Goal: Task Accomplishment & Management: Manage account settings

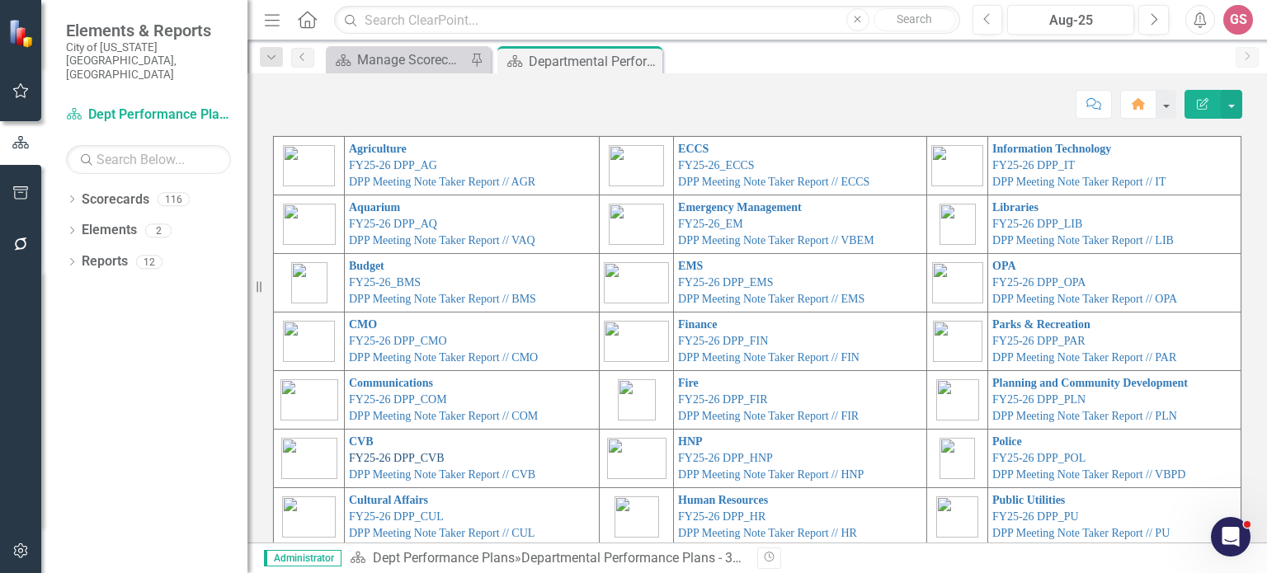
scroll to position [93, 0]
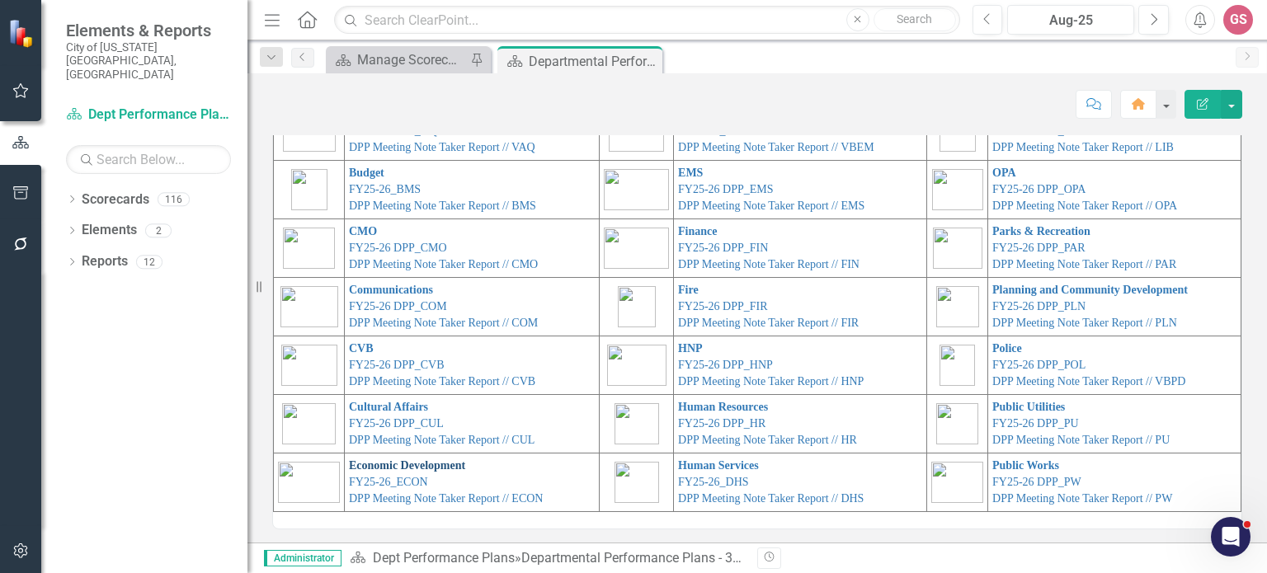
click at [384, 460] on link "Economic Development" at bounding box center [407, 466] width 116 height 12
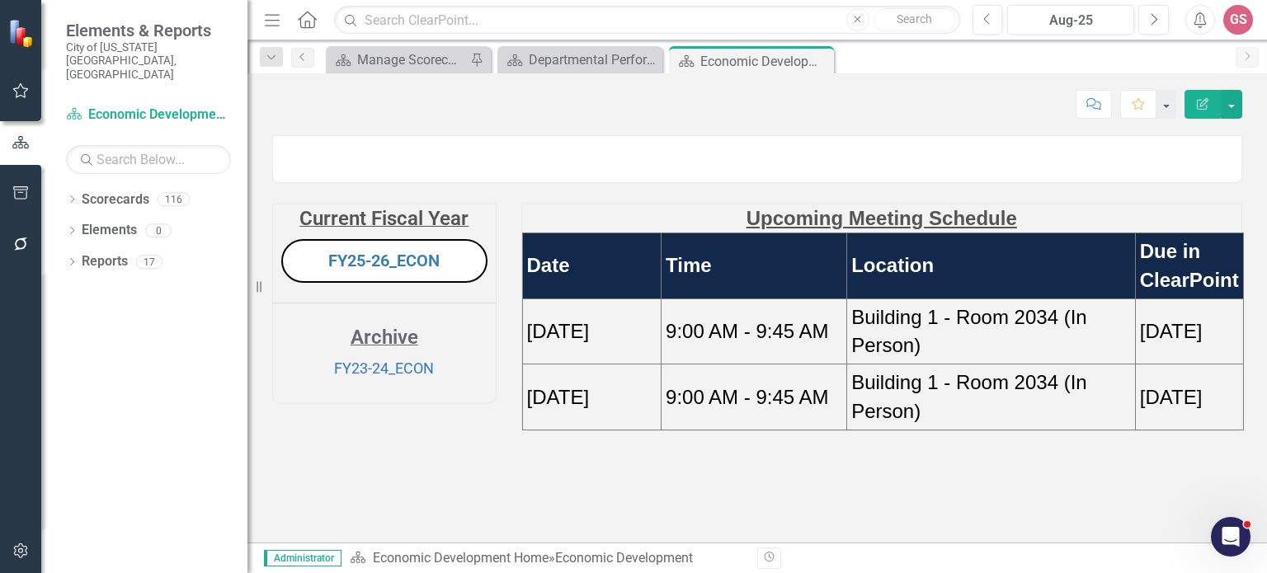
scroll to position [66, 0]
click at [588, 365] on td "[DATE]" at bounding box center [591, 332] width 139 height 66
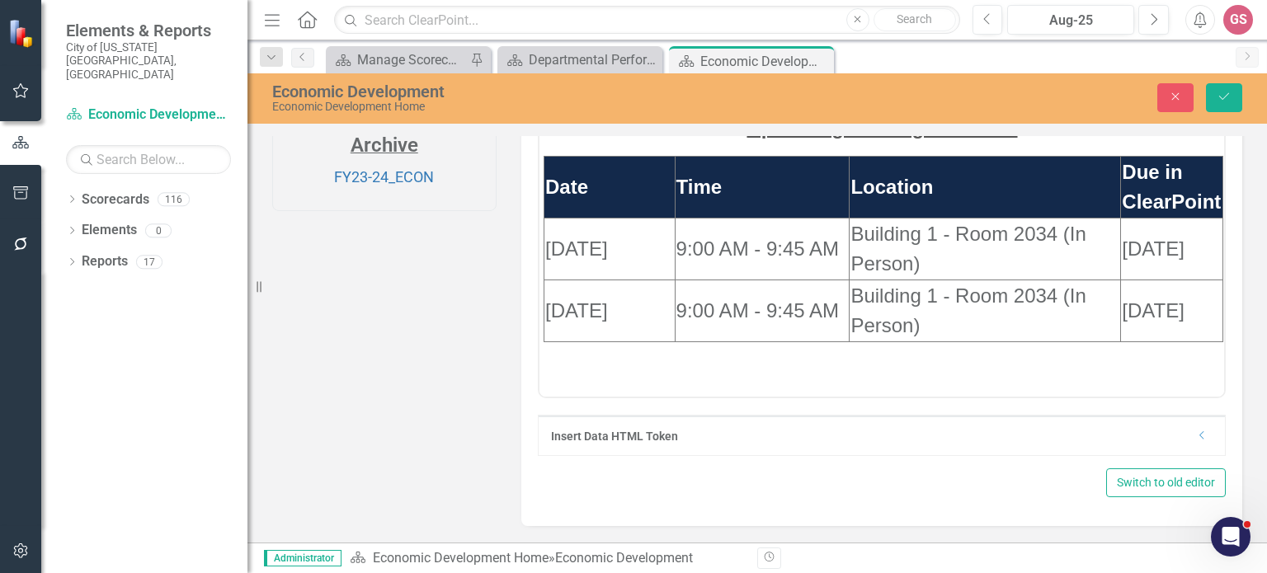
scroll to position [231, 0]
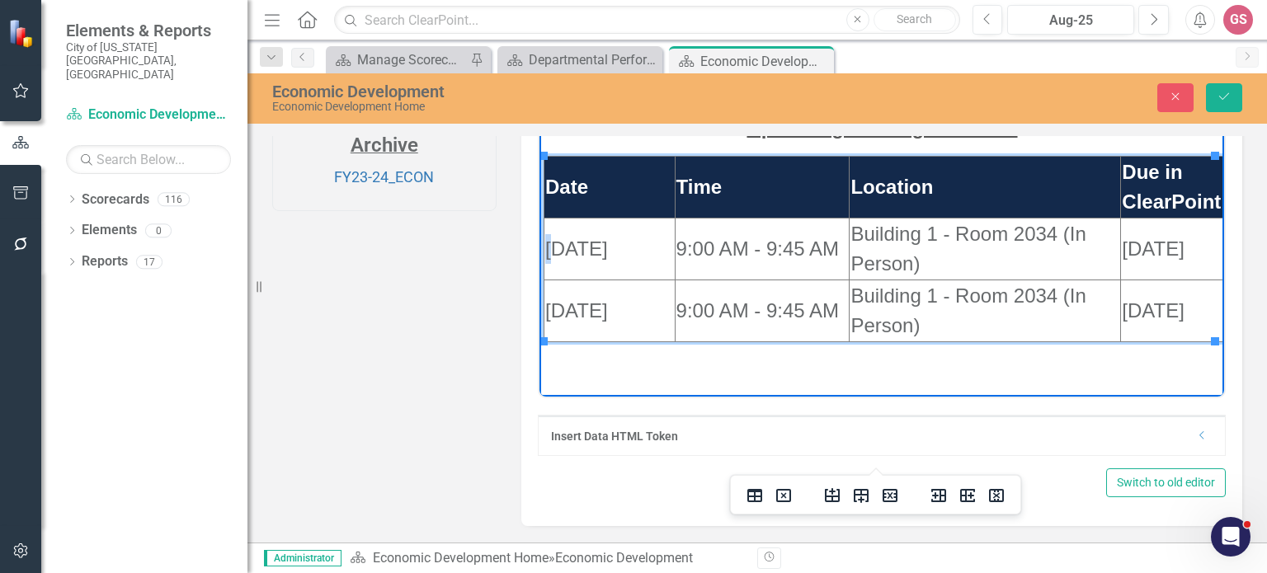
click at [544, 243] on span "[DATE]" at bounding box center [575, 248] width 63 height 22
drag, startPoint x: 683, startPoint y: 247, endPoint x: 674, endPoint y: 246, distance: 9.1
click at [674, 246] on html "Upcoming Meeting Schedule Date Time Location Due in [GEOGRAPHIC_DATA] [DATE] 9:…" at bounding box center [882, 231] width 686 height 247
click at [686, 264] on span "10:15 AM - 9:45 AM" at bounding box center [745, 248] width 139 height 52
drag, startPoint x: 811, startPoint y: 223, endPoint x: 777, endPoint y: 226, distance: 34.0
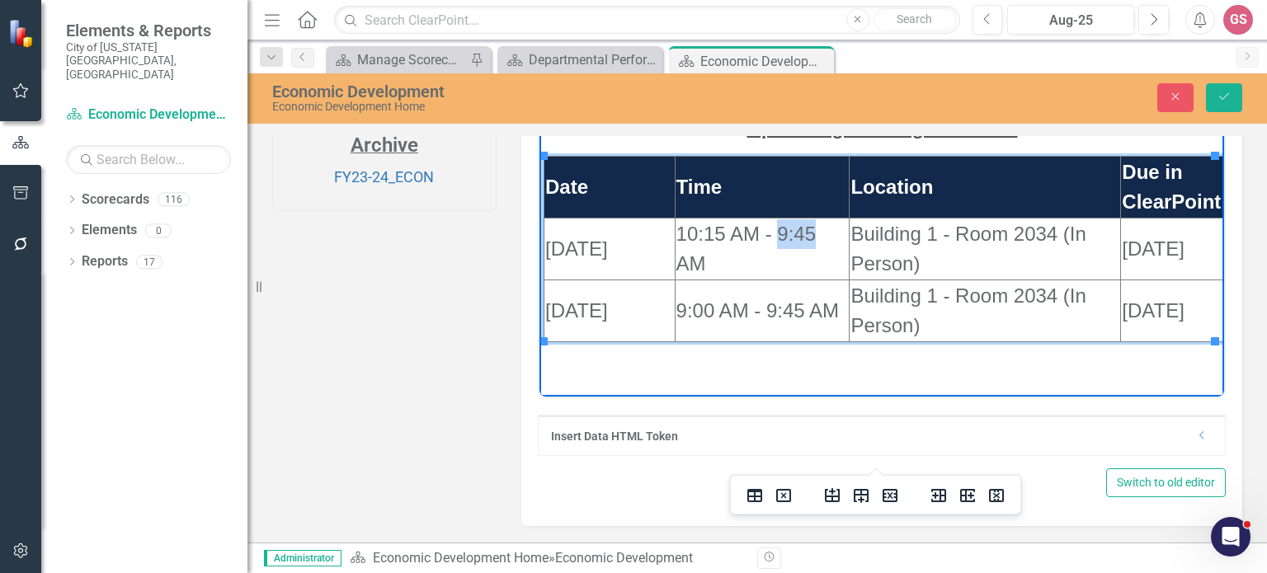
click at [777, 226] on span "10:15 AM - 9:45 AM" at bounding box center [745, 248] width 139 height 52
drag, startPoint x: 919, startPoint y: 269, endPoint x: 865, endPoint y: 254, distance: 56.4
click at [865, 254] on td "Building 1 - Room 2034 (In Person)" at bounding box center [984, 249] width 271 height 62
click at [870, 251] on td "Building 1 - Room 2034 (In Person)" at bounding box center [984, 249] width 271 height 62
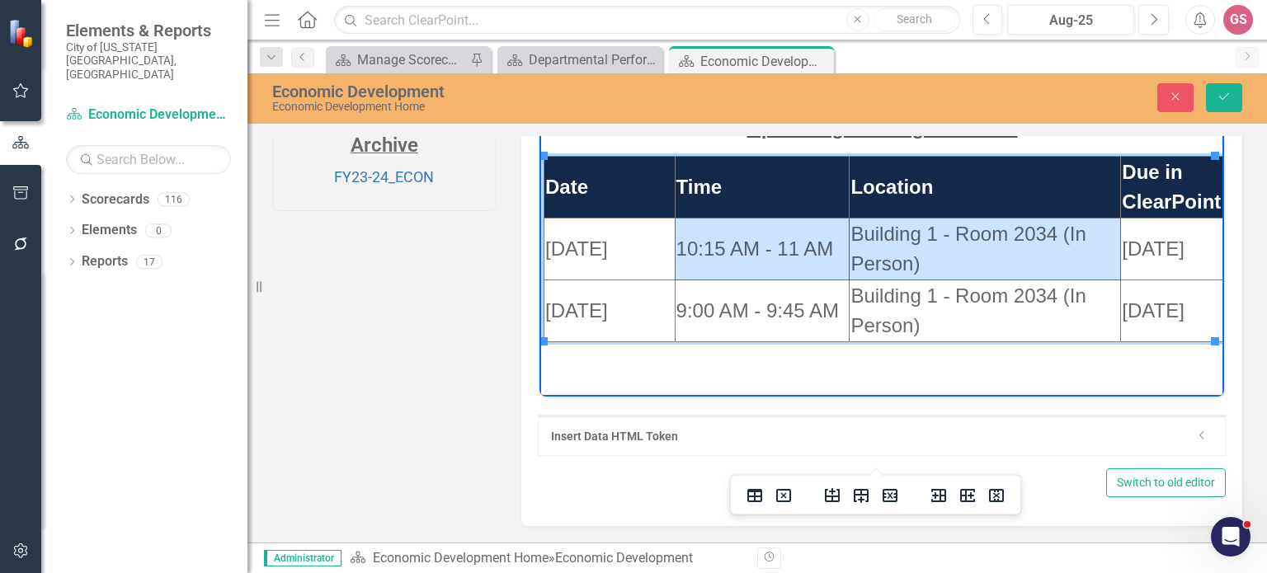
drag, startPoint x: 903, startPoint y: 263, endPoint x: 841, endPoint y: 252, distance: 62.8
click at [841, 252] on tr "[DATE] 10:15 AM - 11 AM Building 1 - Room 2034 (In Person) [DATE]" at bounding box center [883, 249] width 679 height 62
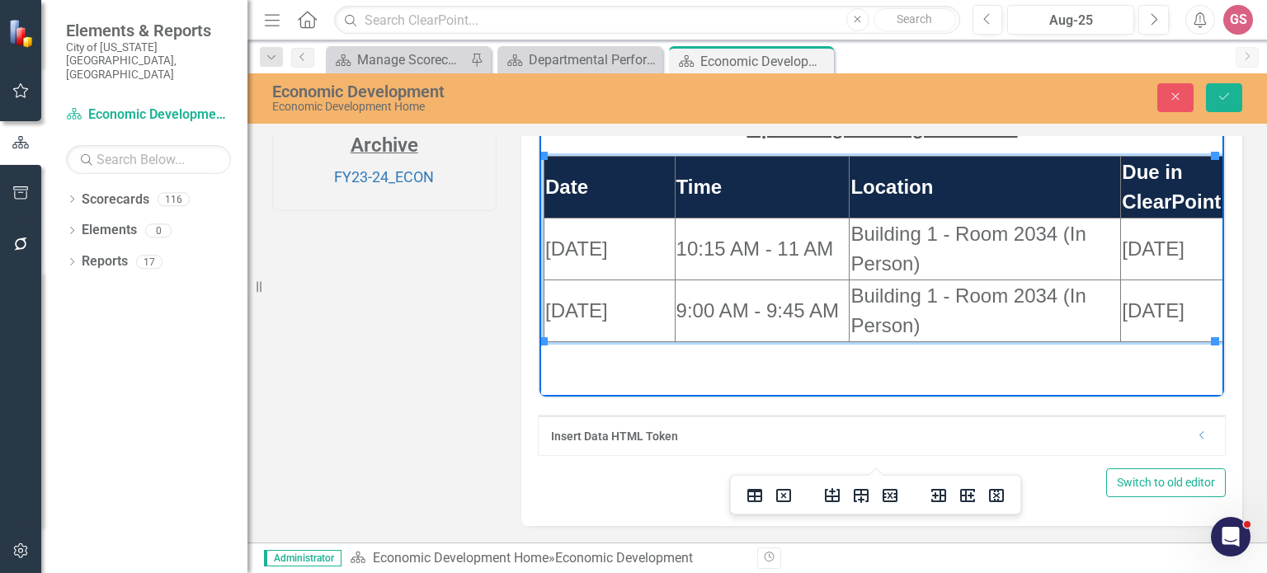
click at [841, 252] on td "10:15 AM - 11 AM" at bounding box center [761, 249] width 175 height 62
click at [878, 266] on span "Building 1 - Room 2034 (In Person)" at bounding box center [968, 248] width 236 height 52
drag, startPoint x: 905, startPoint y: 259, endPoint x: 846, endPoint y: 259, distance: 59.4
click at [846, 259] on html "Upcoming Meeting Schedule Date Time Location Due in ClearPoint [DATE] 10:15 AM …" at bounding box center [882, 231] width 686 height 247
drag, startPoint x: 1123, startPoint y: 243, endPoint x: 1113, endPoint y: 243, distance: 9.9
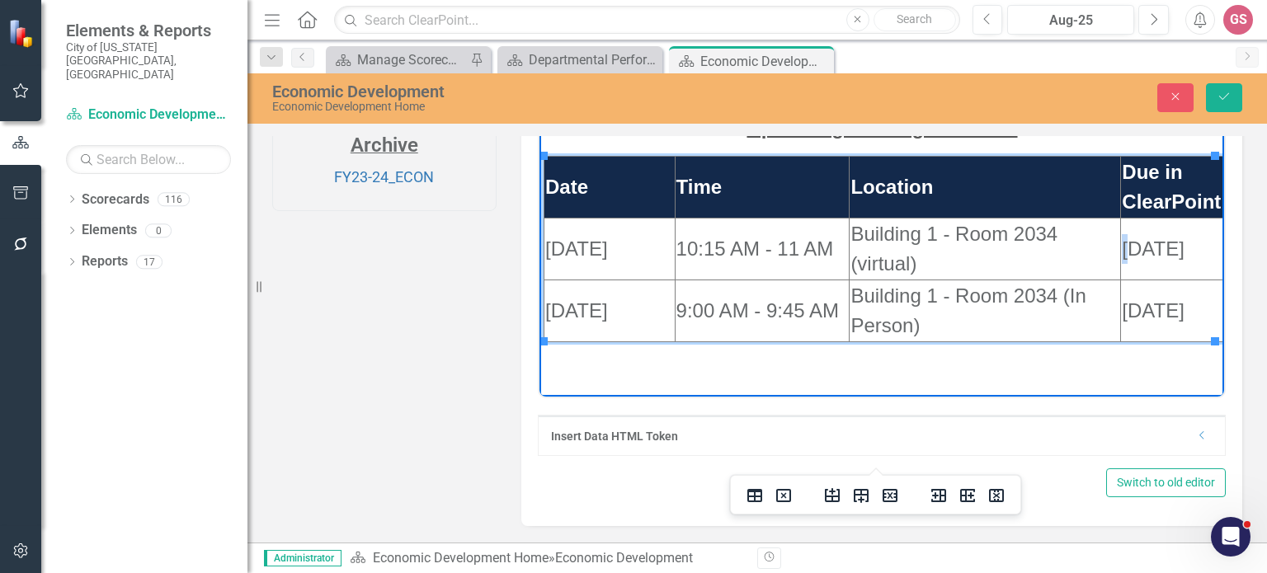
click at [1113, 243] on html "Upcoming Meeting Schedule Date Time Location Due in [GEOGRAPHIC_DATA] [DATE] 10…" at bounding box center [882, 231] width 686 height 247
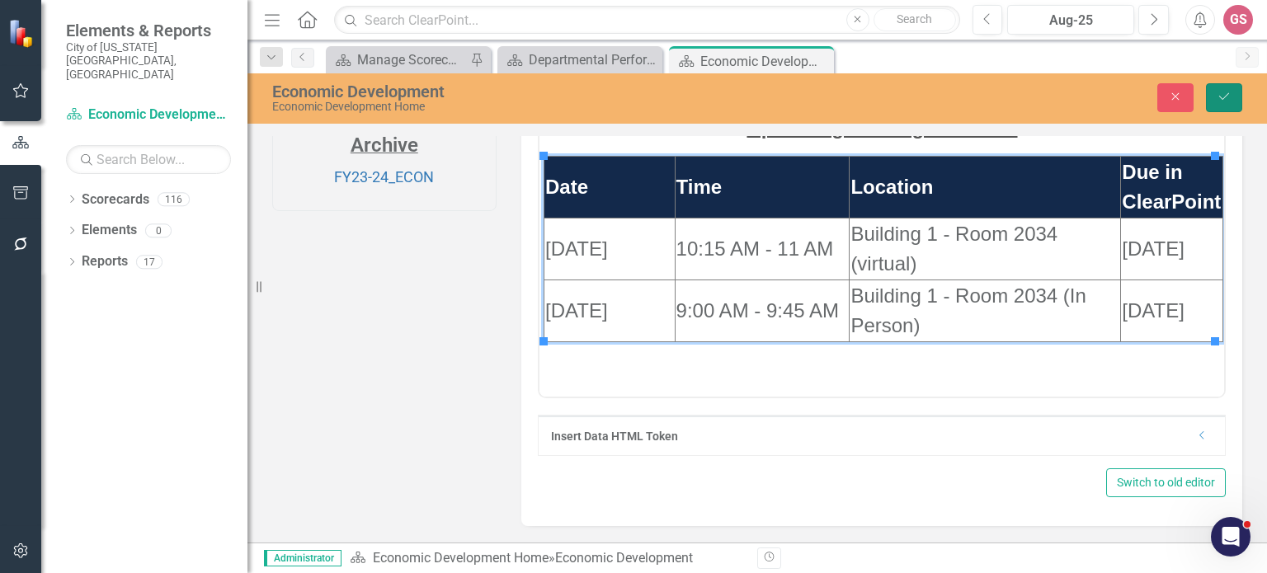
click at [1218, 91] on icon "Save" at bounding box center [1224, 97] width 15 height 12
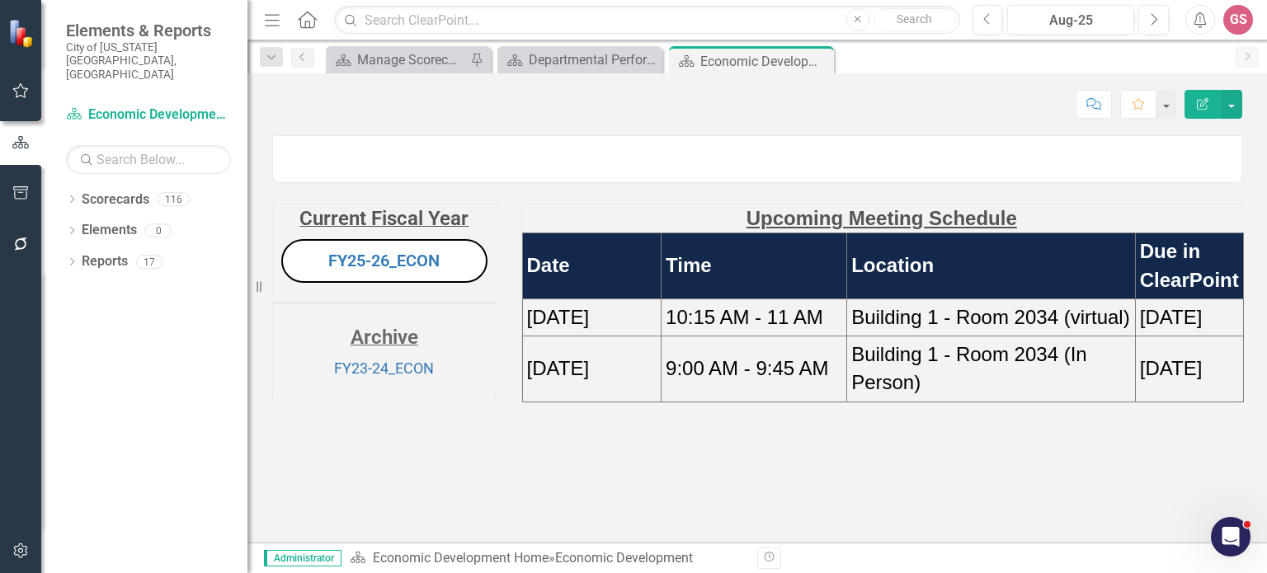
scroll to position [66, 0]
click at [630, 336] on td "[DATE]" at bounding box center [591, 317] width 139 height 37
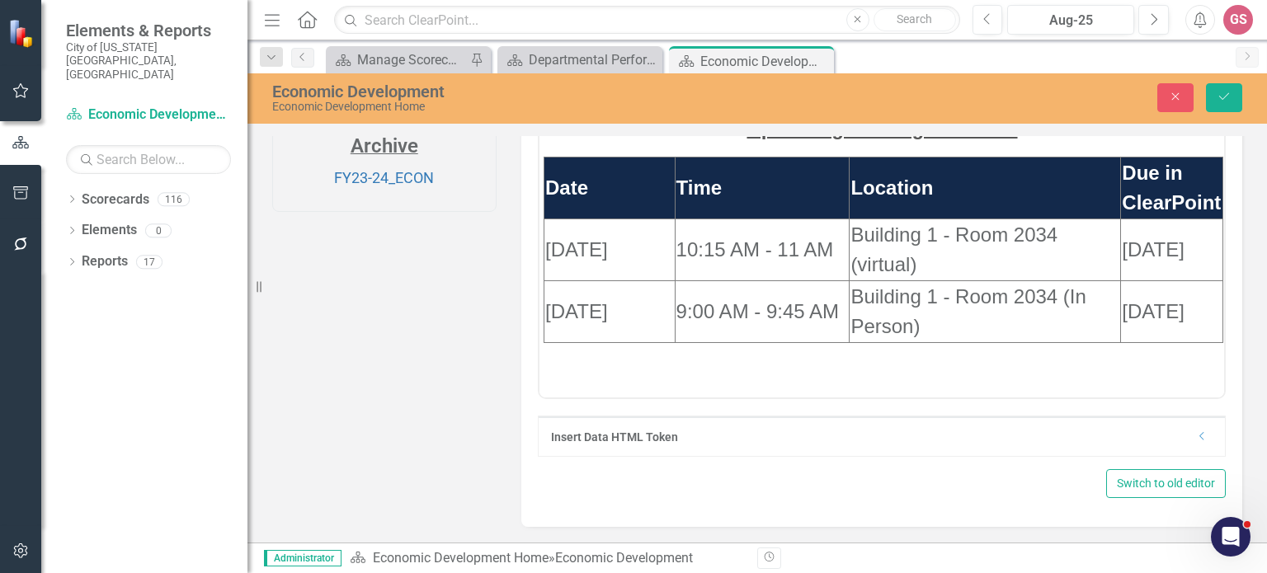
scroll to position [231, 0]
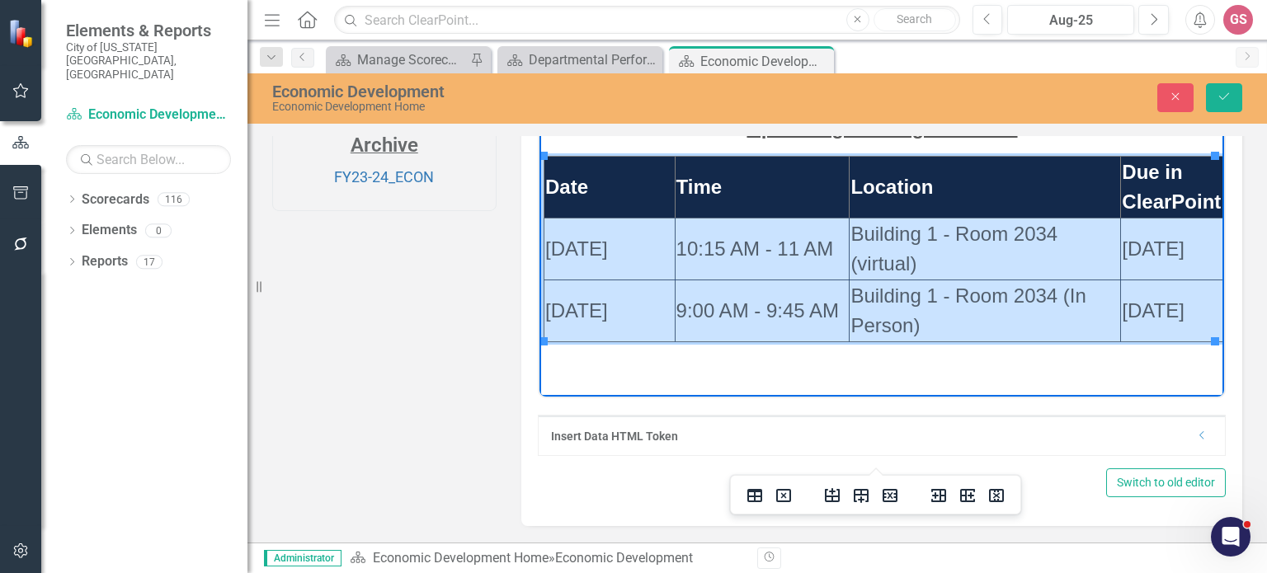
drag, startPoint x: 549, startPoint y: 252, endPoint x: 1149, endPoint y: 304, distance: 601.9
click at [1149, 304] on tbody "Date Time Location Due in ClearPoint [DATE] 10:15 AM - 11 AM Building 1 - Room …" at bounding box center [883, 249] width 679 height 186
click at [911, 100] on icon "Reveal or hide additional toolbar items" at bounding box center [911, 90] width 20 height 20
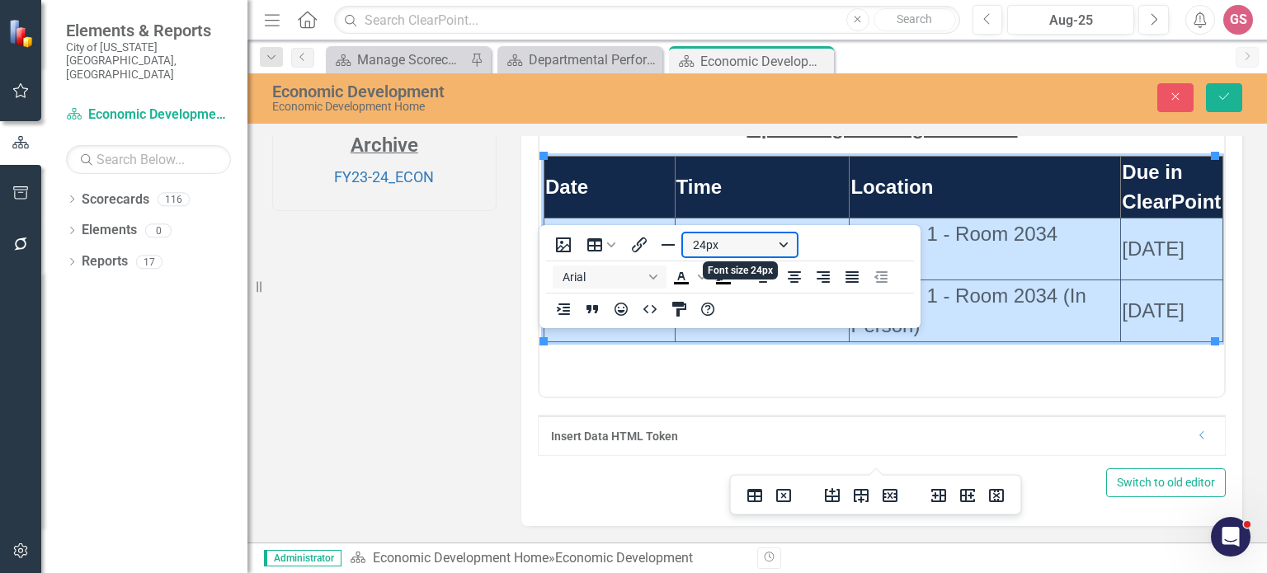
click at [779, 243] on button "24px" at bounding box center [740, 244] width 114 height 23
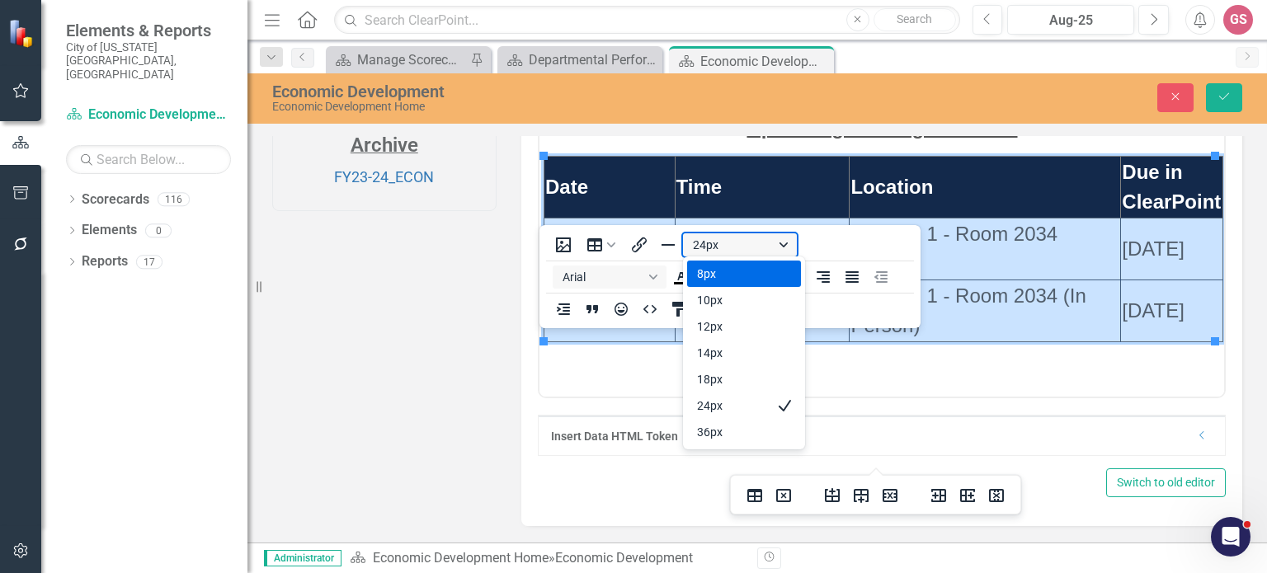
click at [779, 243] on button "24px" at bounding box center [740, 244] width 114 height 23
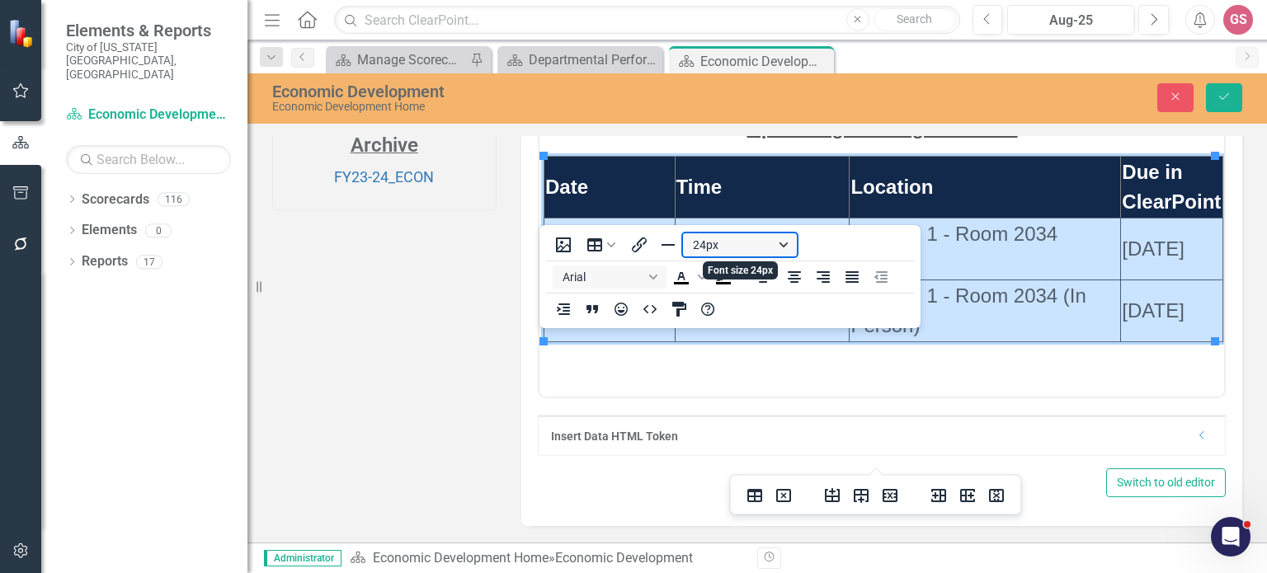
click at [779, 243] on button "24px" at bounding box center [740, 244] width 114 height 23
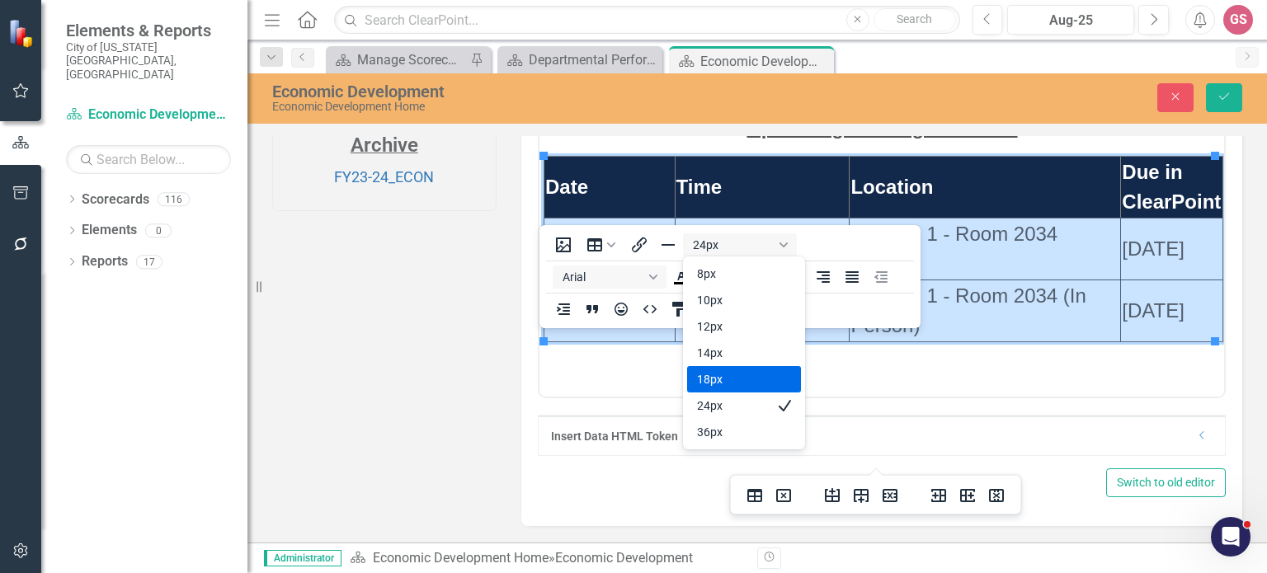
click at [737, 375] on div "18px" at bounding box center [732, 380] width 71 height 20
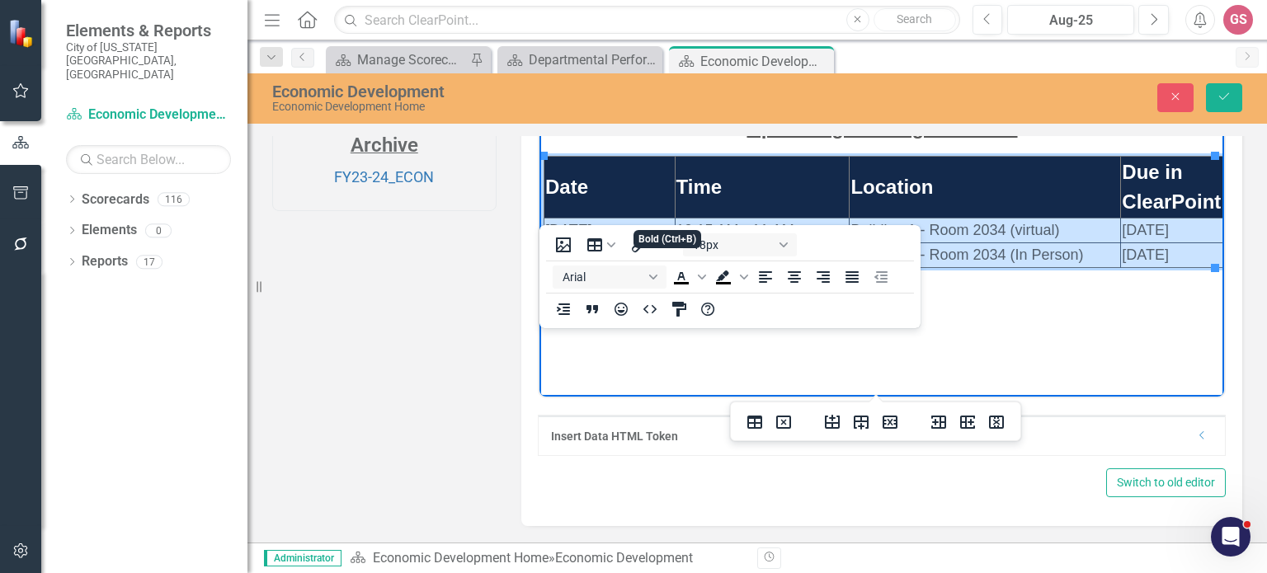
click at [670, 96] on icon "Bold" at bounding box center [671, 90] width 9 height 12
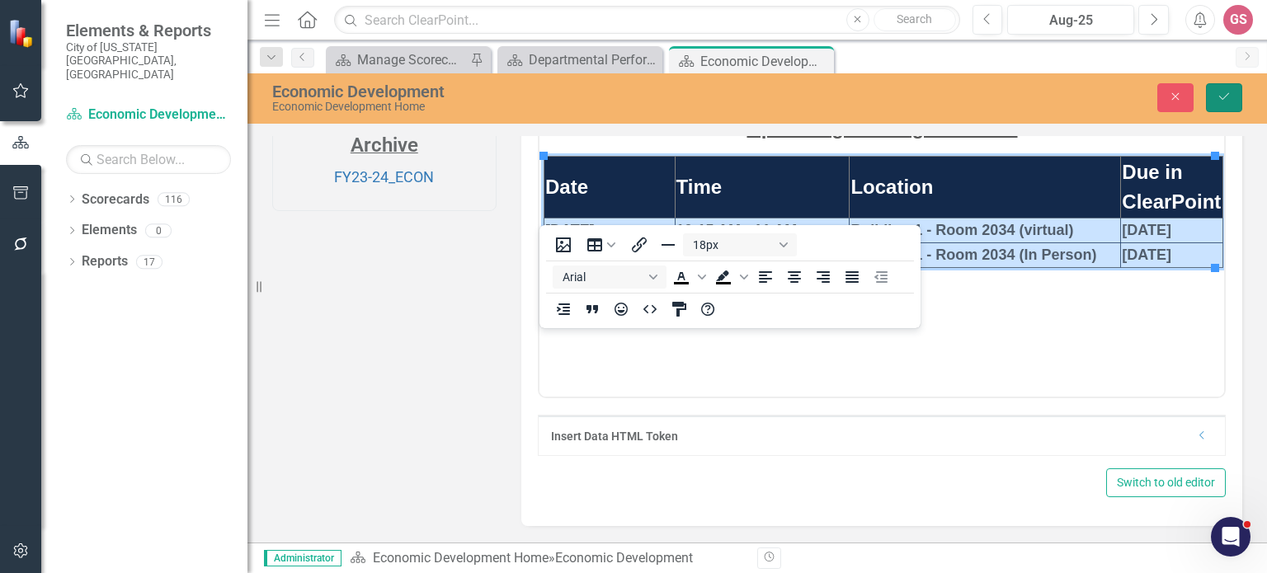
click at [1228, 101] on icon "Save" at bounding box center [1224, 97] width 15 height 12
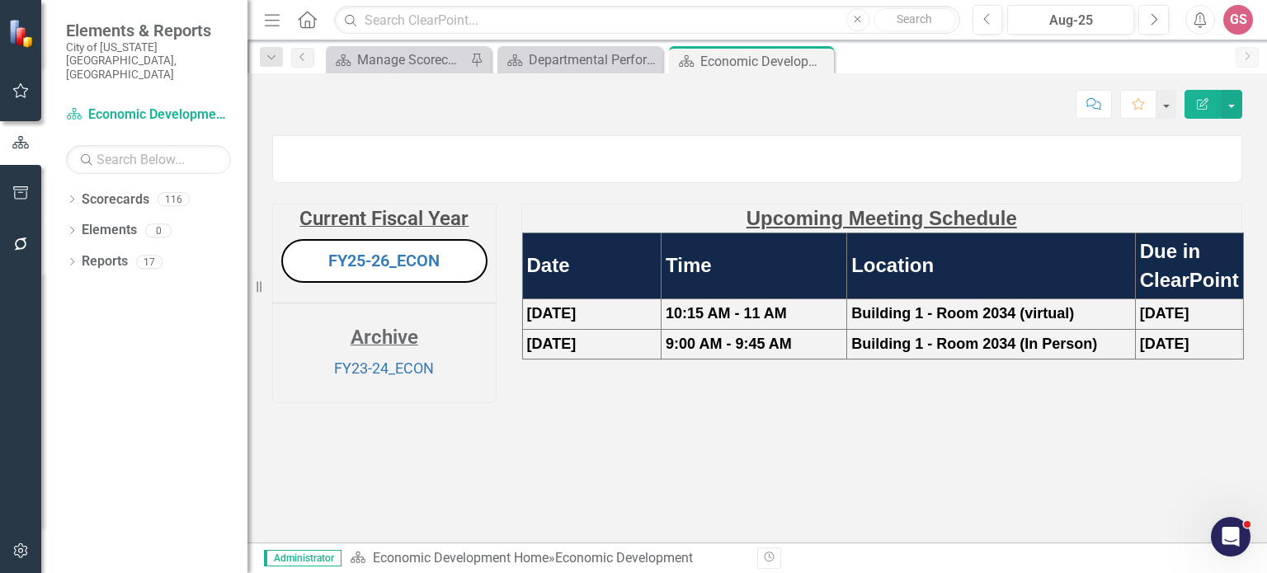
scroll to position [37, 0]
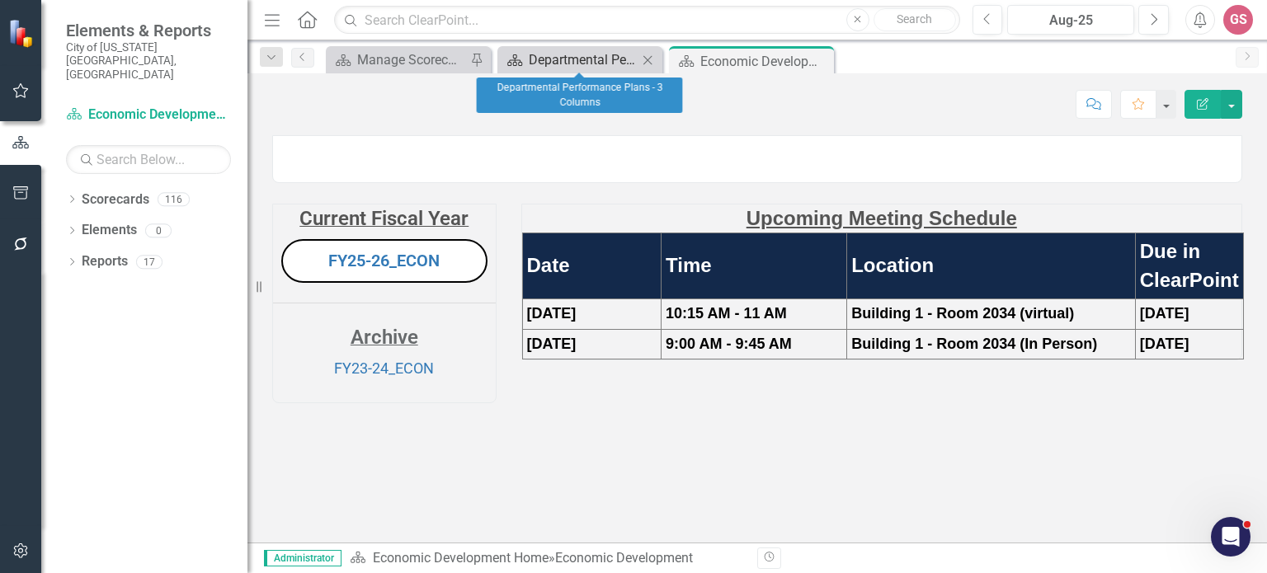
click at [577, 55] on div "Departmental Performance Plans - 3 Columns" at bounding box center [583, 59] width 109 height 21
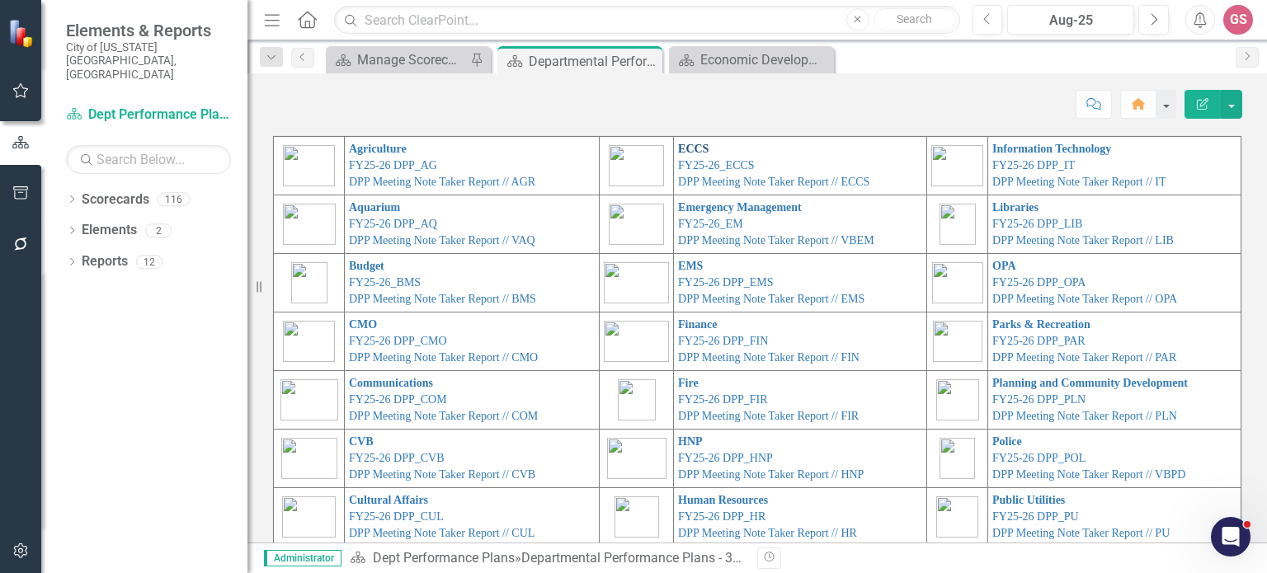
click at [678, 152] on link "ECCS" at bounding box center [693, 149] width 31 height 12
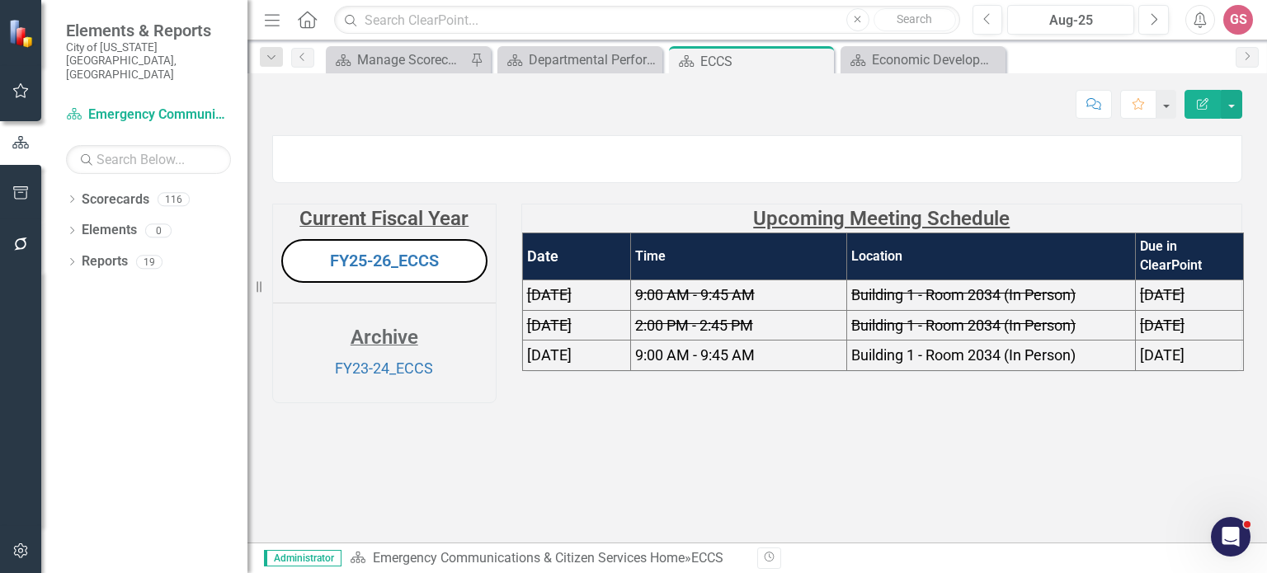
scroll to position [37, 0]
click at [572, 304] on span "[DATE]" at bounding box center [549, 294] width 45 height 17
click at [590, 280] on td "Date" at bounding box center [576, 256] width 108 height 47
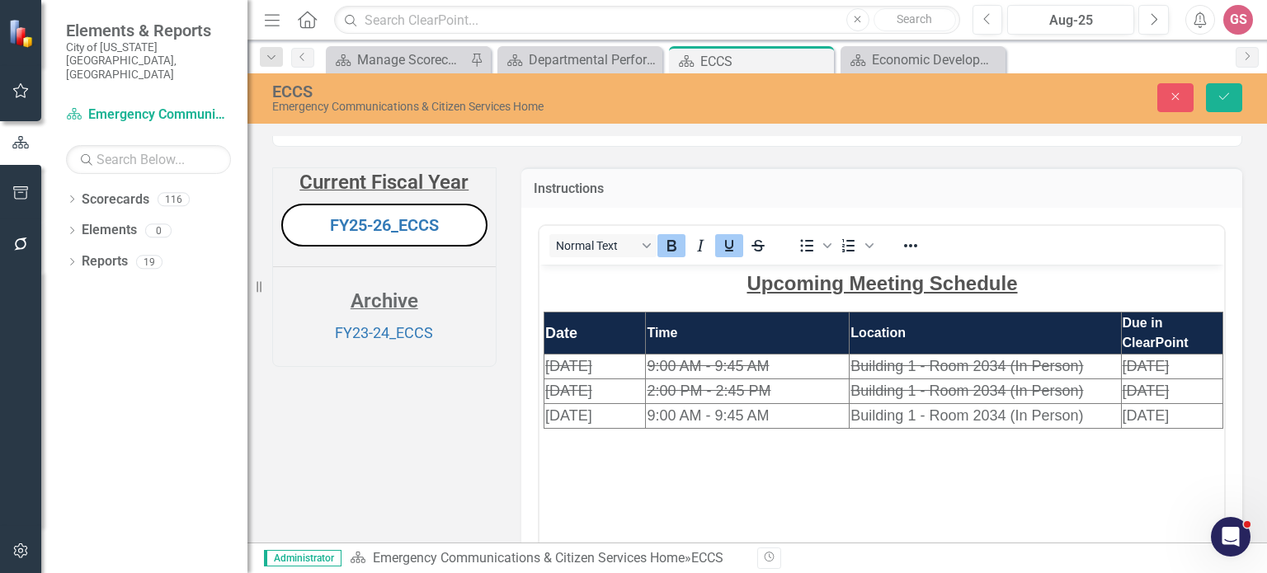
scroll to position [202, 0]
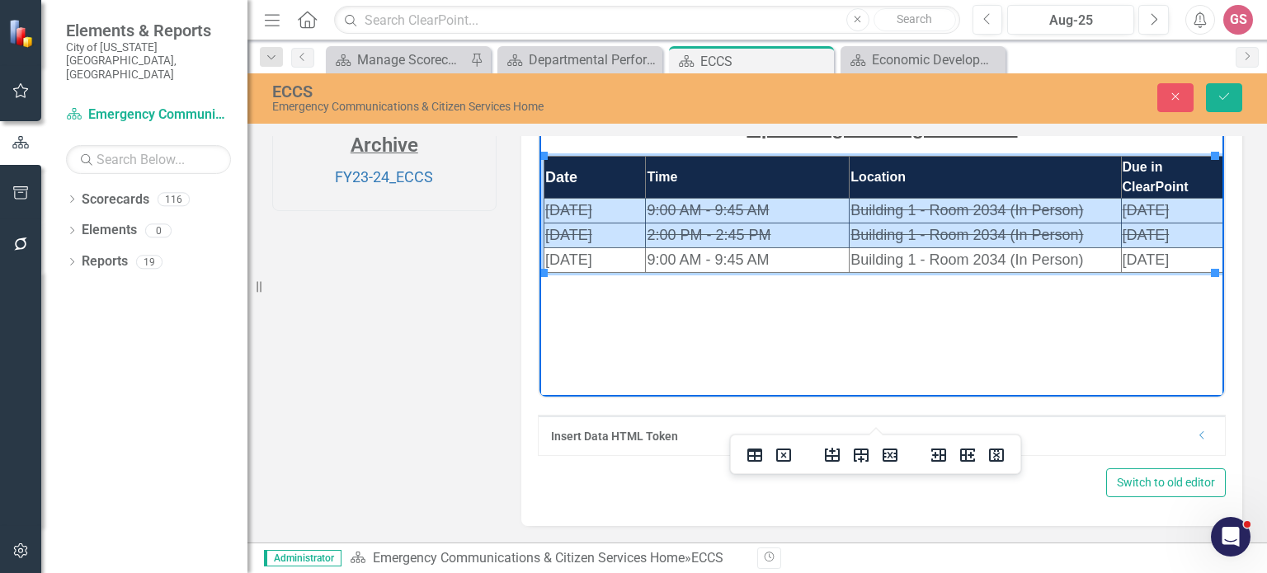
drag, startPoint x: 543, startPoint y: 209, endPoint x: 1167, endPoint y: 232, distance: 624.9
click at [1167, 232] on tbody "Date Time Location Due in ClearPoint [DATE] 9:00 AM - 9:45 AM Building 1 - Room…" at bounding box center [883, 214] width 679 height 116
click at [749, 100] on icon "Strikethrough" at bounding box center [758, 90] width 20 height 20
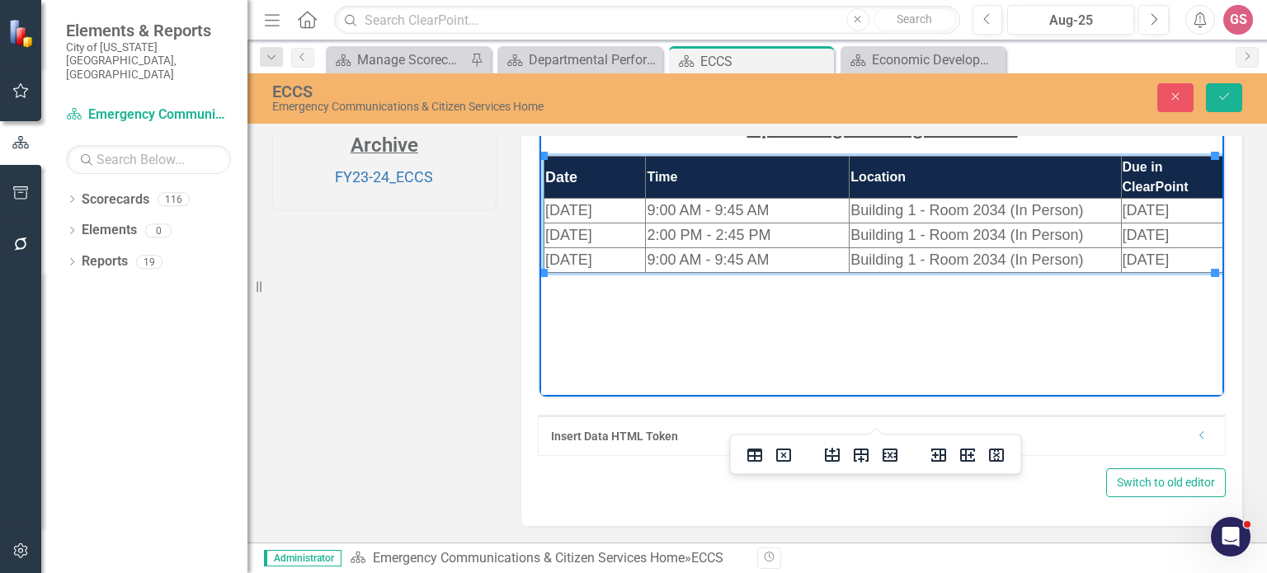
click at [565, 215] on td "[DATE]" at bounding box center [594, 210] width 101 height 25
drag, startPoint x: 554, startPoint y: 210, endPoint x: 545, endPoint y: 209, distance: 9.1
click at [545, 209] on span "[DATE]" at bounding box center [567, 209] width 47 height 16
click at [1136, 213] on span "[DATE]" at bounding box center [1145, 209] width 47 height 16
click at [1122, 211] on span "[DATE]" at bounding box center [1145, 209] width 47 height 16
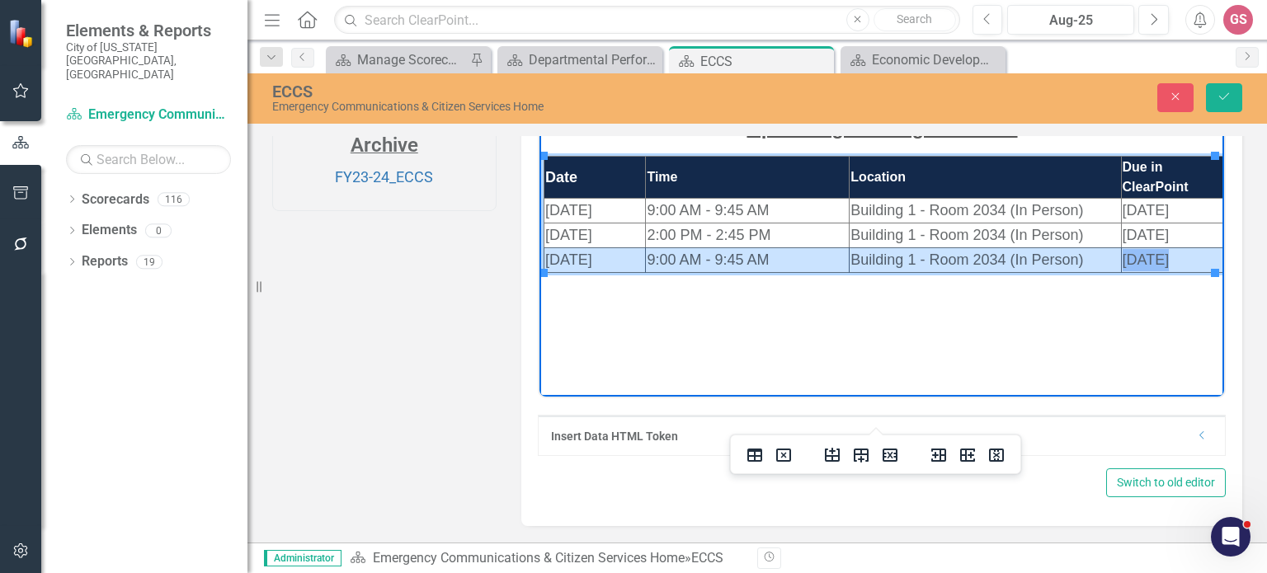
drag, startPoint x: 549, startPoint y: 262, endPoint x: 1158, endPoint y: 249, distance: 609.8
click at [1158, 249] on tr "[DATE] 9:00 AM - 9:45 AM Building 1 - Room 2034 (In Person) [DATE]" at bounding box center [883, 259] width 679 height 25
click at [893, 454] on icon "Delete row" at bounding box center [890, 455] width 20 height 20
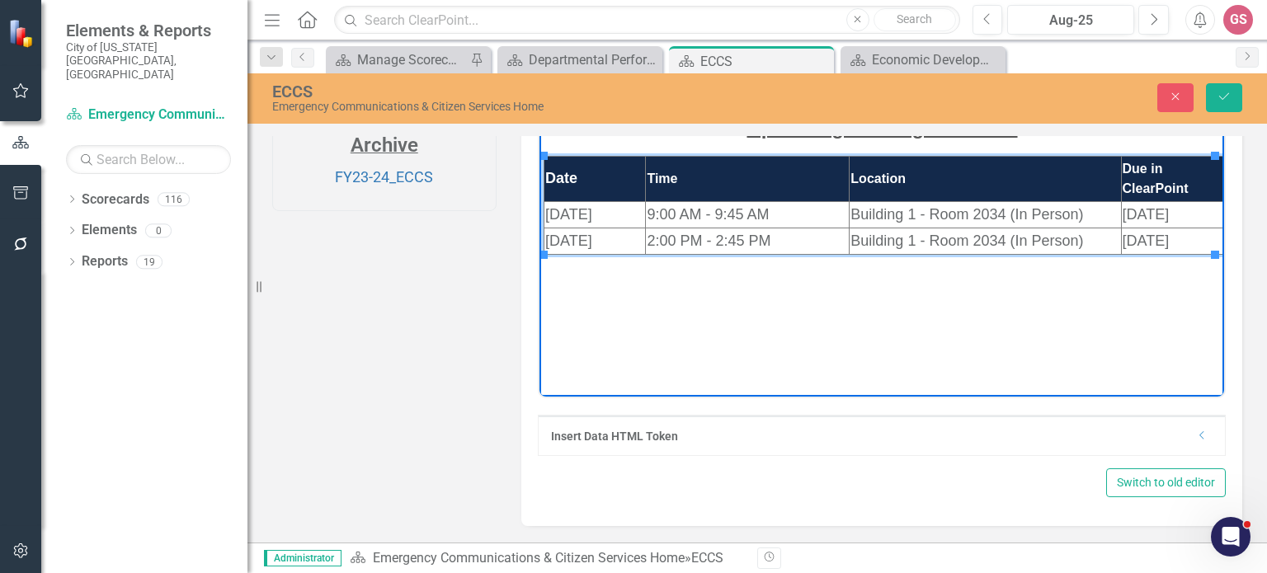
click at [548, 238] on span "[DATE]" at bounding box center [567, 240] width 47 height 16
drag, startPoint x: 549, startPoint y: 238, endPoint x: 574, endPoint y: 238, distance: 24.7
click at [545, 238] on span "[DATE]" at bounding box center [567, 240] width 47 height 16
click at [550, 242] on span "[DATE]" at bounding box center [567, 240] width 47 height 16
click at [1122, 238] on span "[DATE]" at bounding box center [1145, 240] width 47 height 16
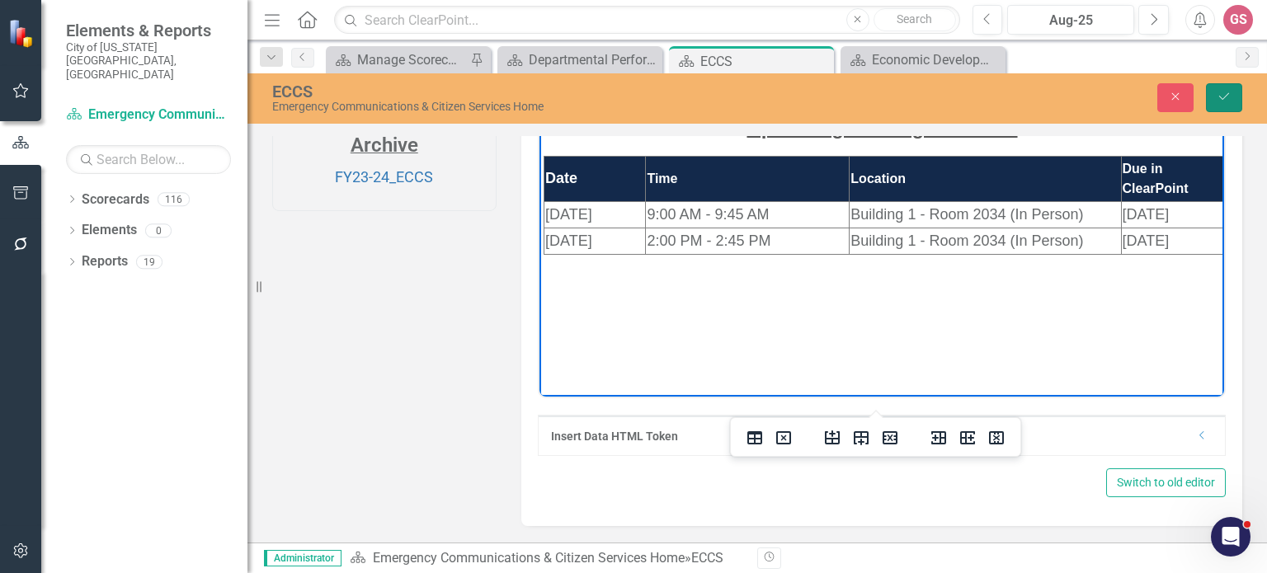
click at [1222, 93] on icon "Save" at bounding box center [1224, 97] width 15 height 12
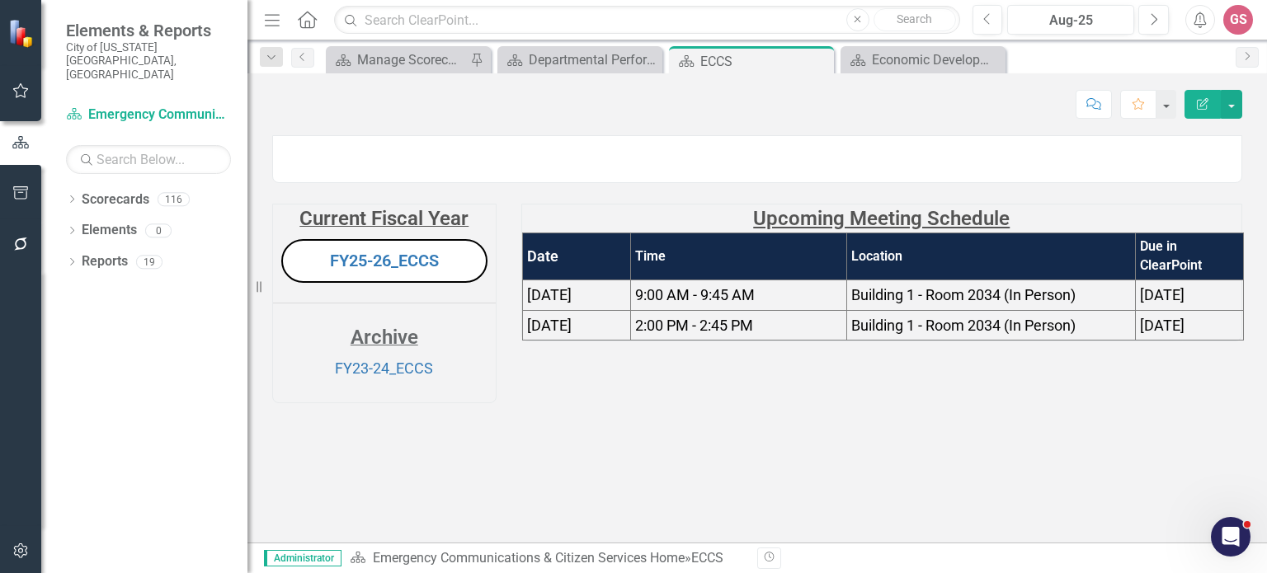
scroll to position [37, 0]
